Goal: Task Accomplishment & Management: Manage account settings

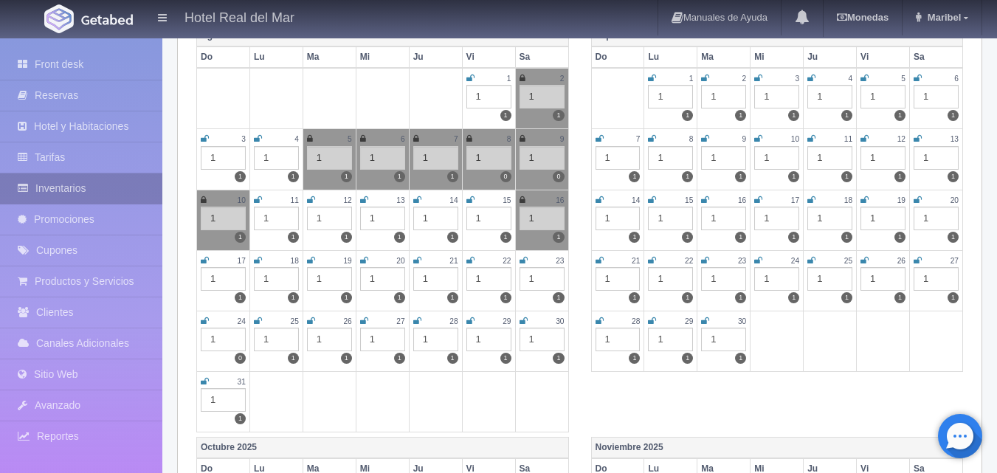
scroll to position [221, 0]
click at [46, 189] on link "Inventarios" at bounding box center [81, 188] width 162 height 30
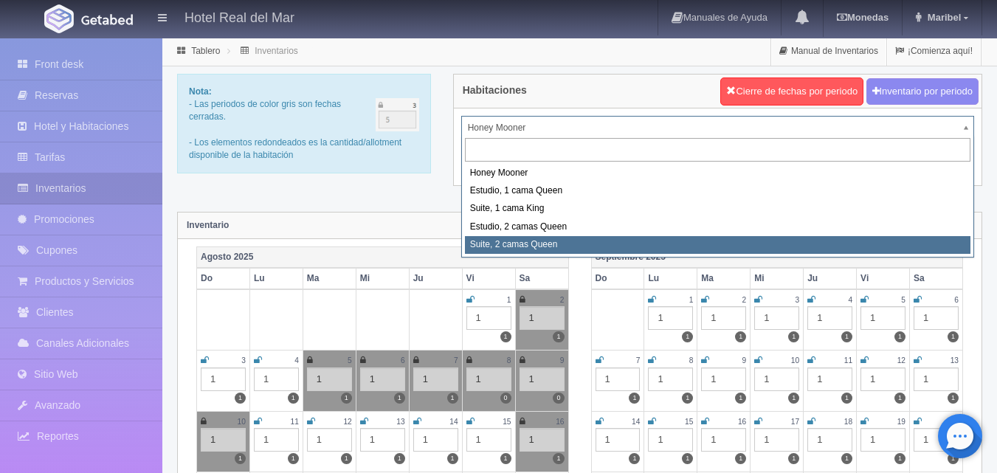
select select "2271"
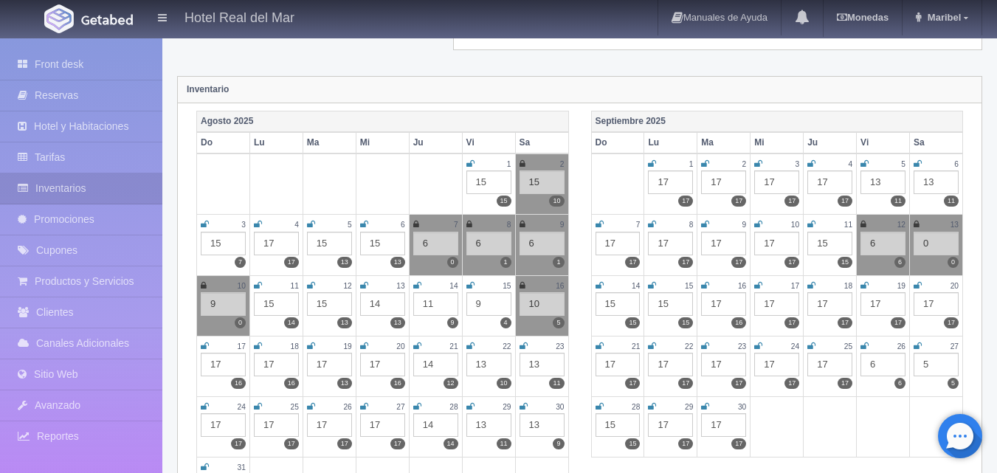
scroll to position [148, 0]
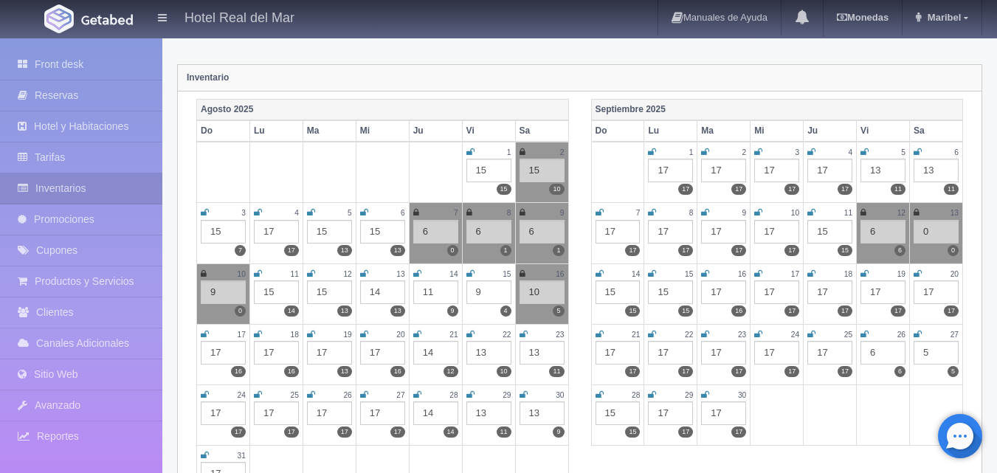
click at [472, 336] on icon at bounding box center [470, 334] width 8 height 9
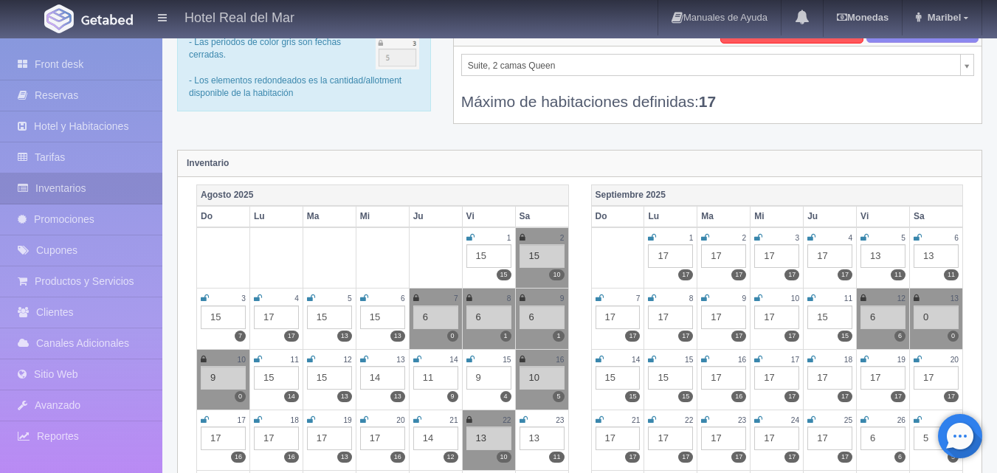
scroll to position [0, 0]
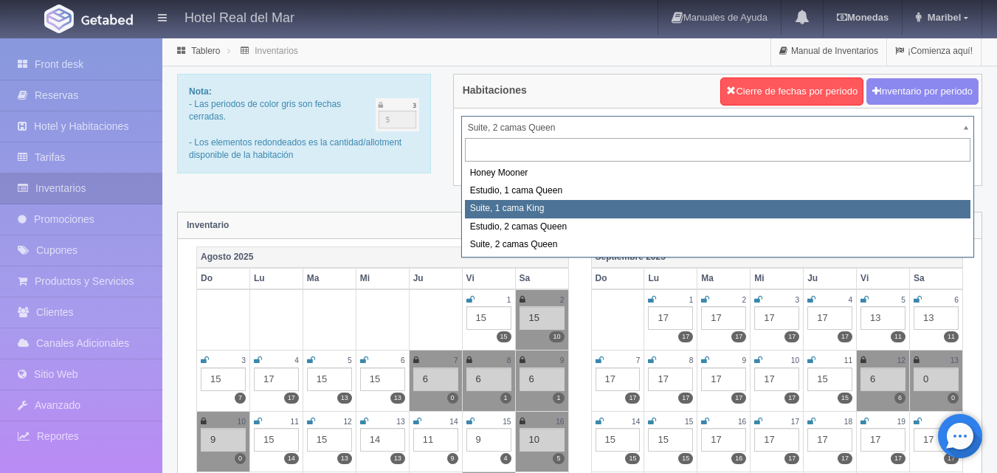
select select "2269"
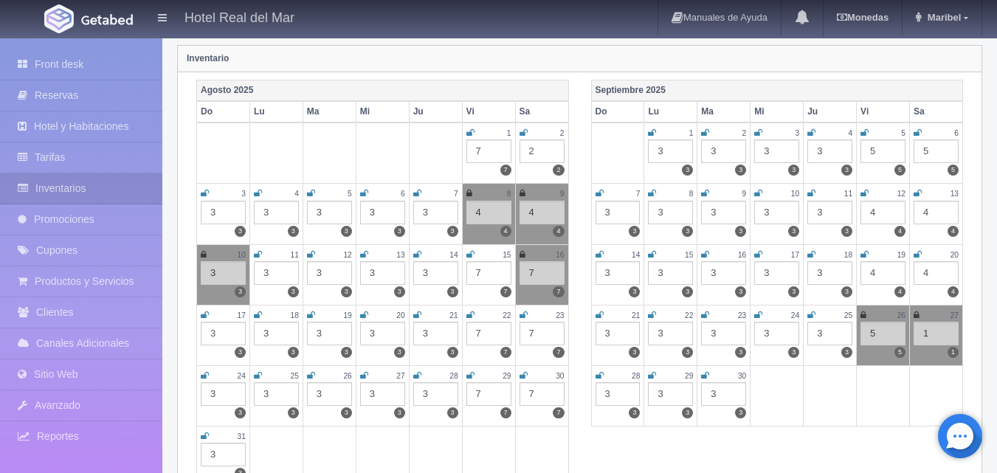
scroll to position [221, 0]
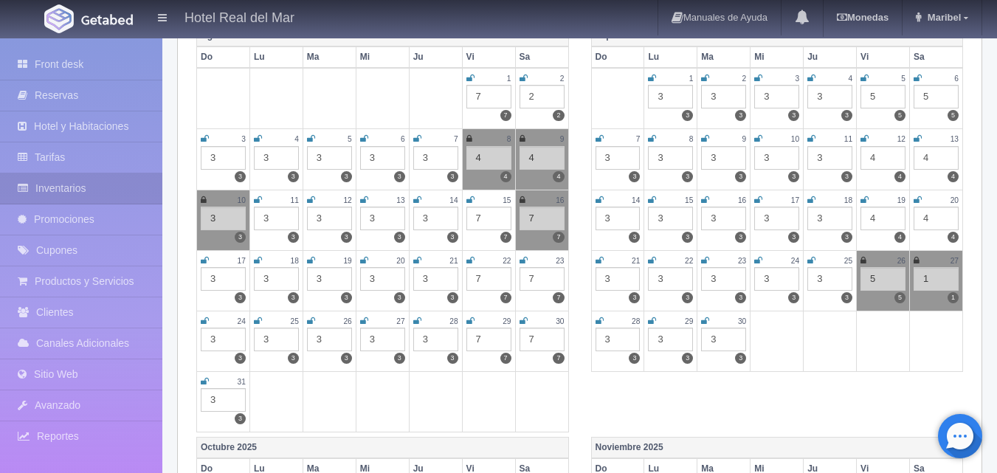
click at [471, 263] on icon at bounding box center [470, 260] width 8 height 9
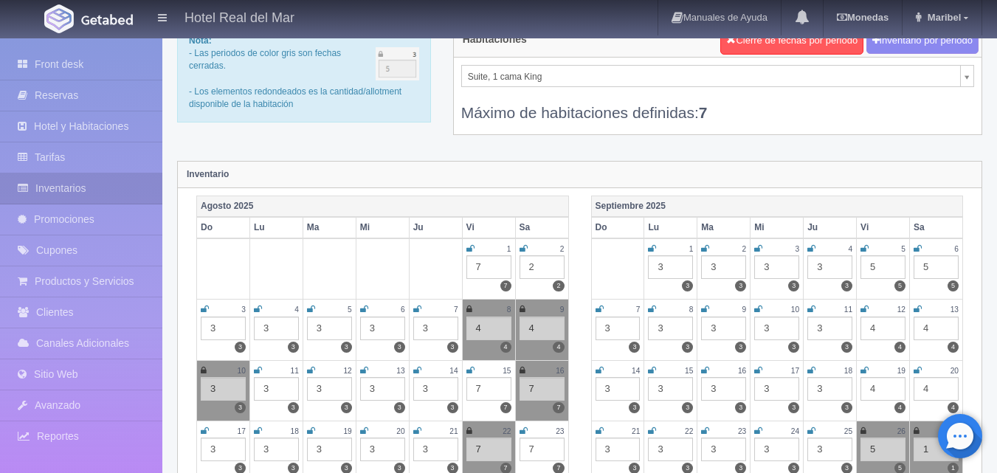
scroll to position [0, 0]
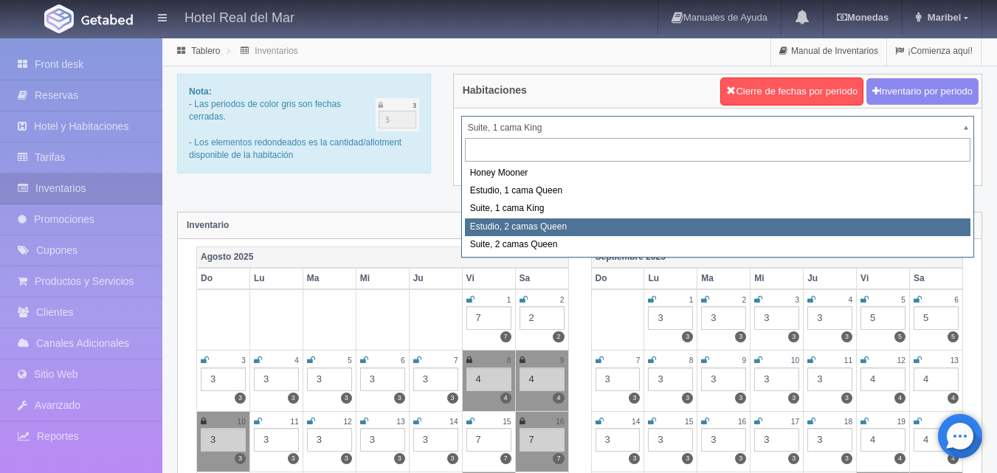
select select "2270"
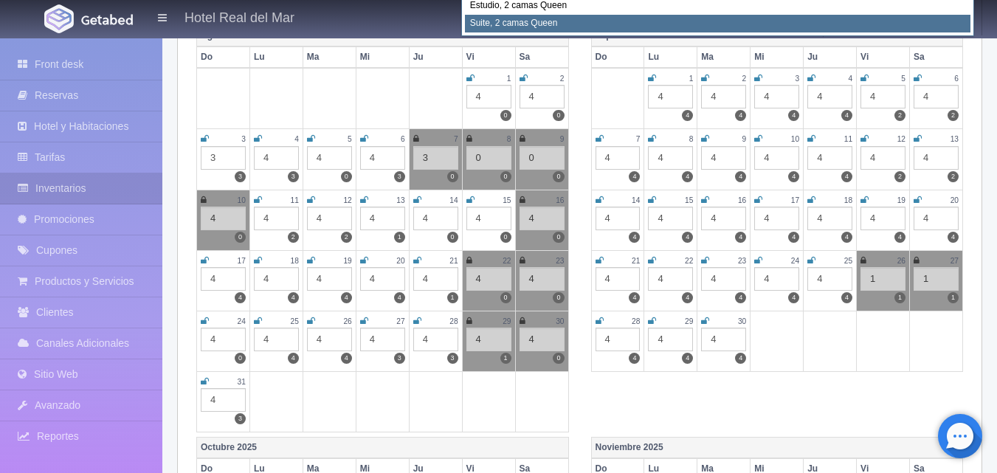
scroll to position [148, 0]
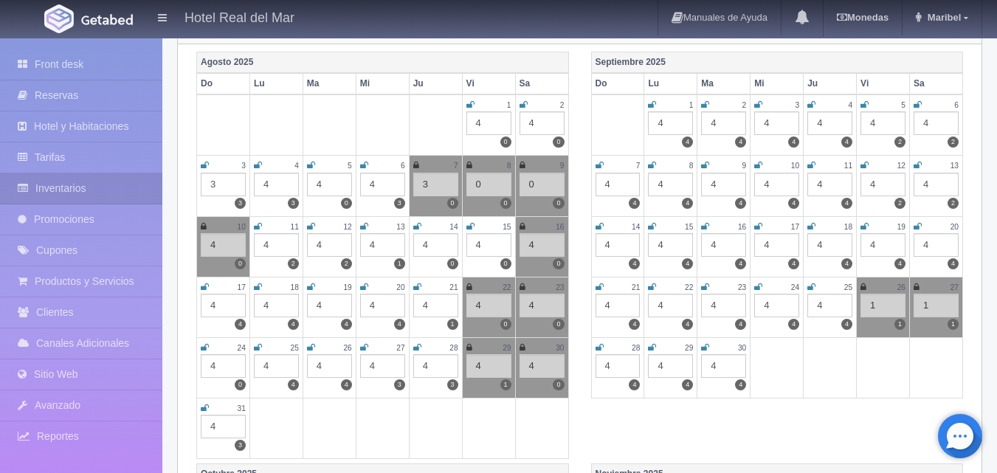
scroll to position [221, 0]
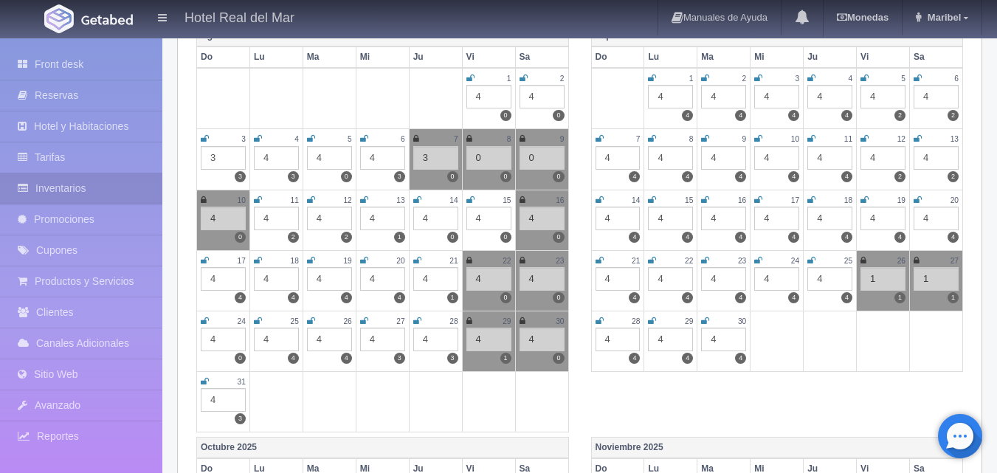
click at [468, 261] on icon at bounding box center [469, 260] width 6 height 9
click at [521, 262] on icon at bounding box center [523, 260] width 6 height 9
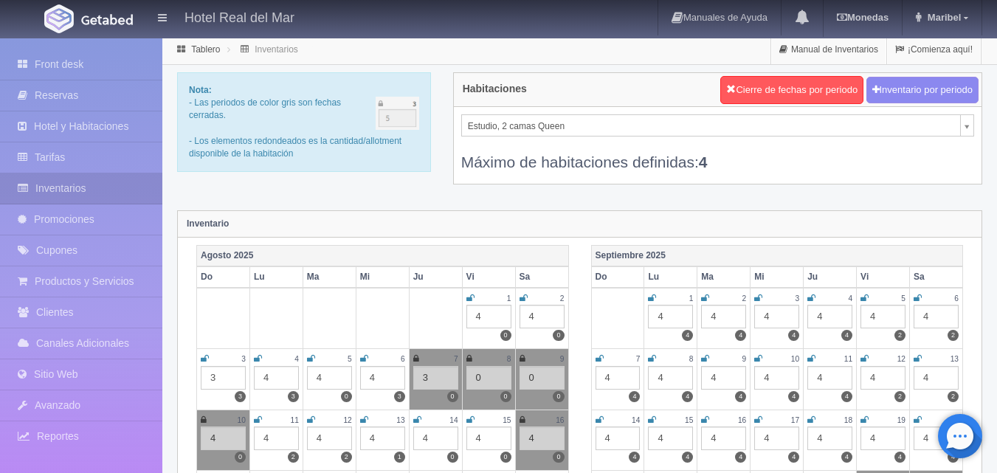
scroll to position [0, 0]
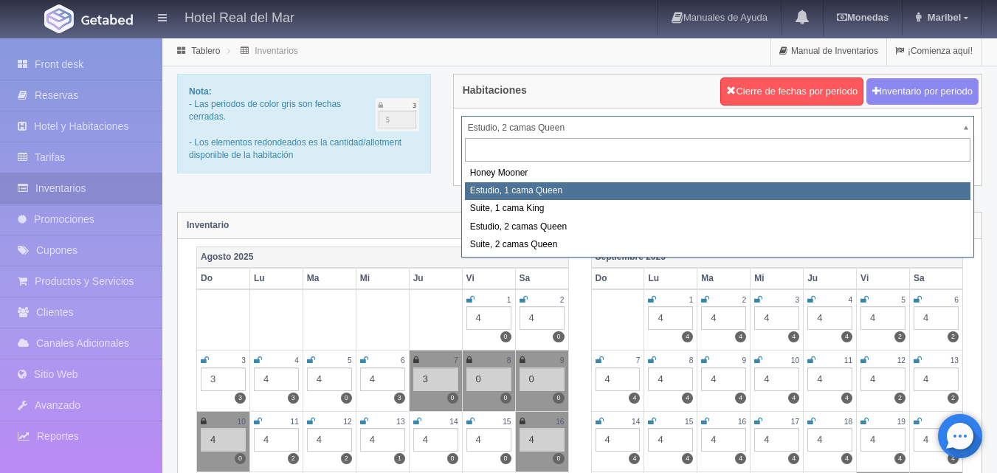
select select "2268"
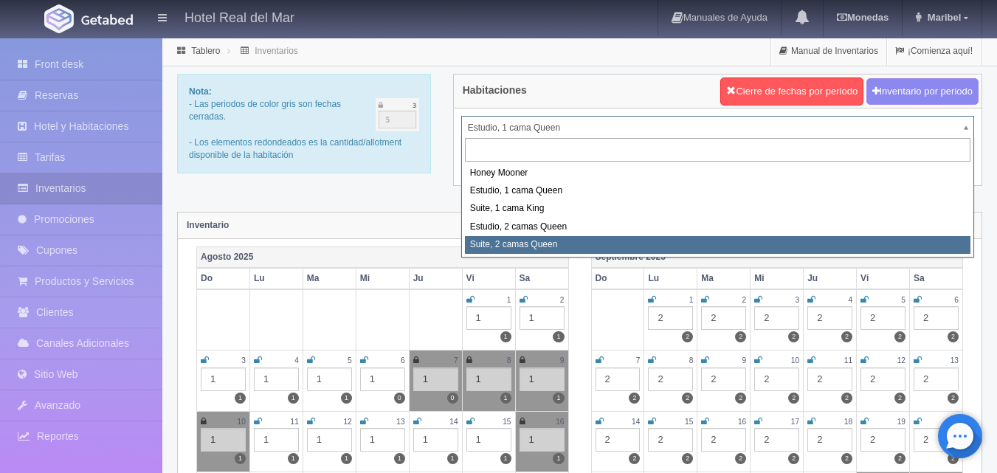
select select "2271"
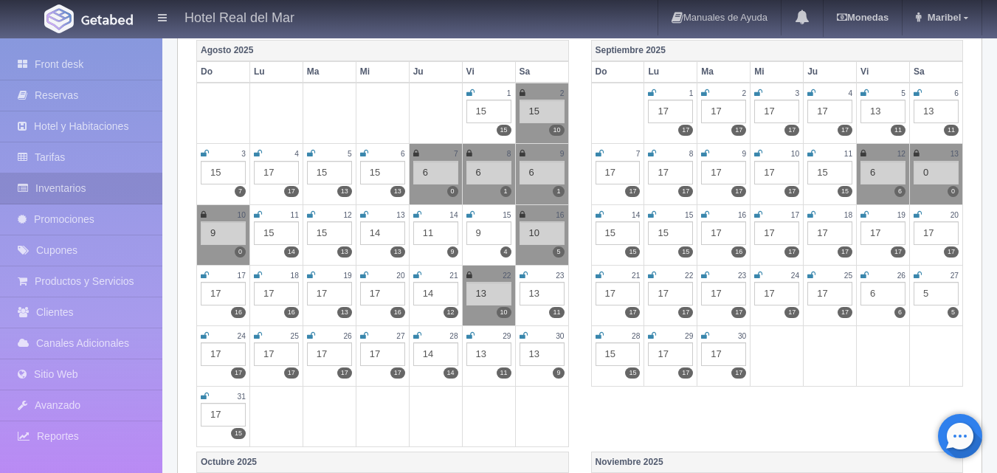
scroll to position [221, 0]
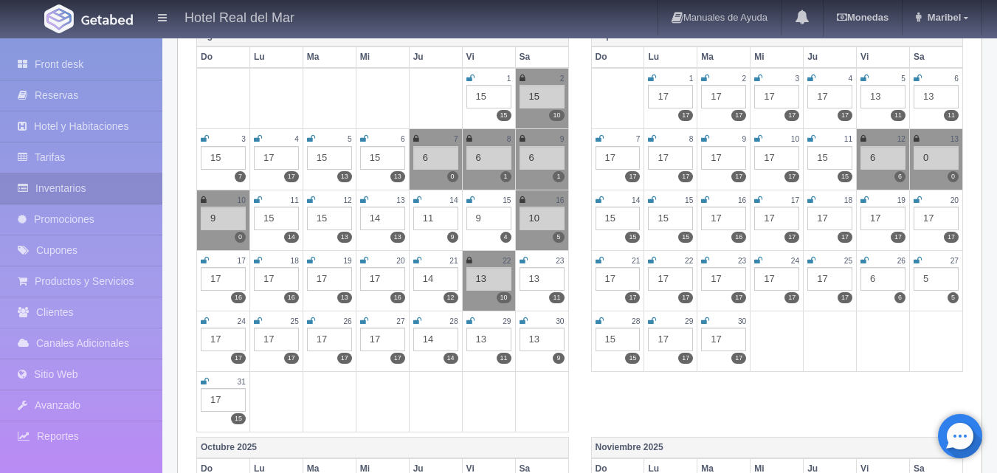
click at [524, 261] on icon at bounding box center [524, 260] width 8 height 9
